Goal: Transaction & Acquisition: Subscribe to service/newsletter

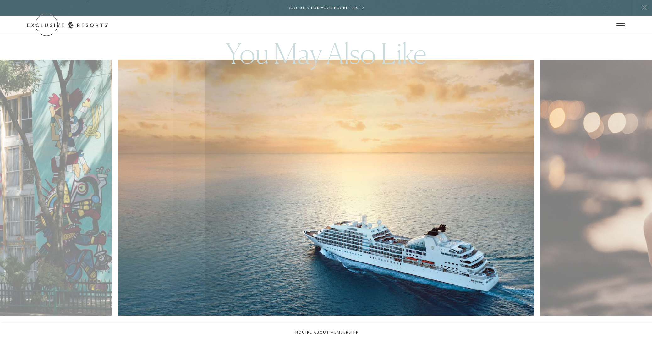
click at [0, 0] on link "Get Started" at bounding box center [0, 0] width 0 height 0
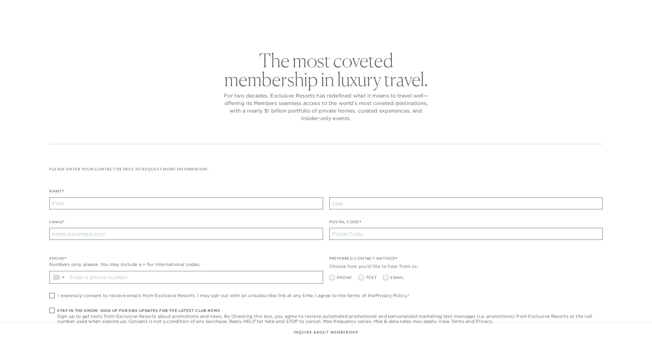
checkbox input "false"
